Goal: Information Seeking & Learning: Understand process/instructions

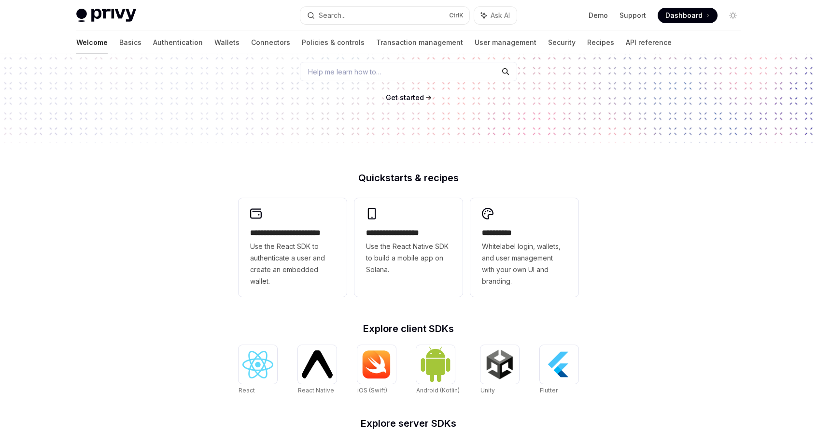
scroll to position [145, 0]
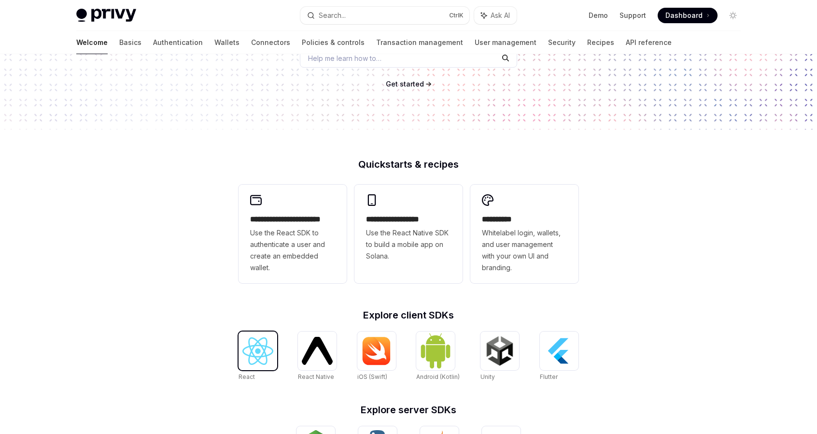
click at [252, 349] on img at bounding box center [257, 351] width 31 height 28
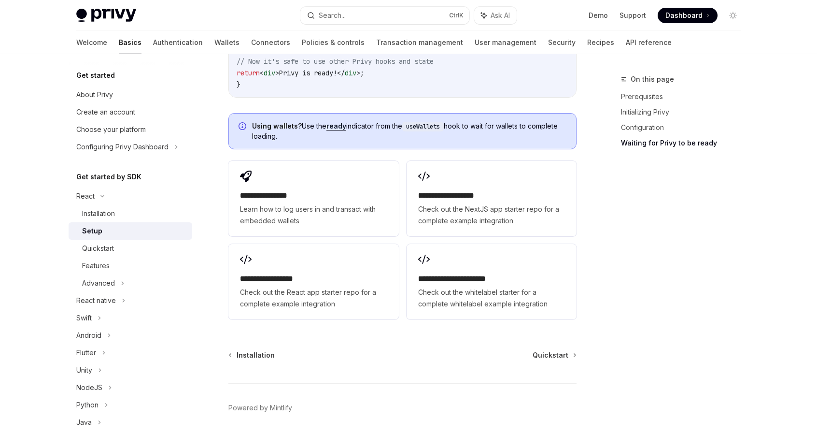
scroll to position [1225, 0]
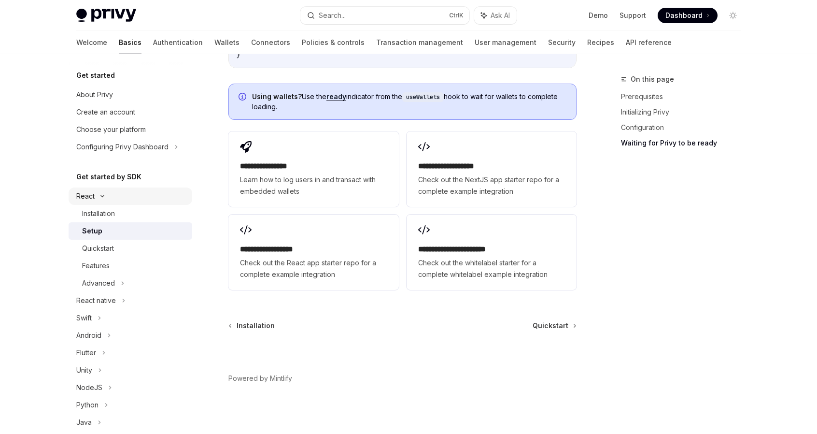
click at [88, 193] on div "React" at bounding box center [85, 196] width 18 height 12
click at [95, 214] on div "Installation" at bounding box center [98, 214] width 33 height 12
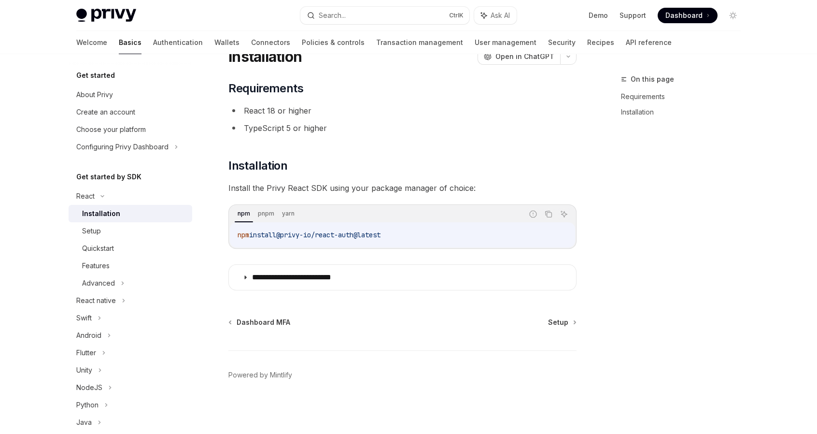
scroll to position [40, 0]
type textarea "*"
